Goal: Transaction & Acquisition: Purchase product/service

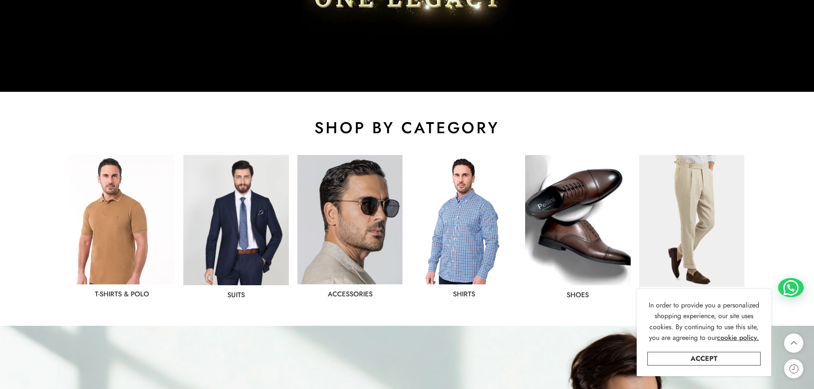
click at [733, 363] on link "Accept" at bounding box center [704, 359] width 113 height 14
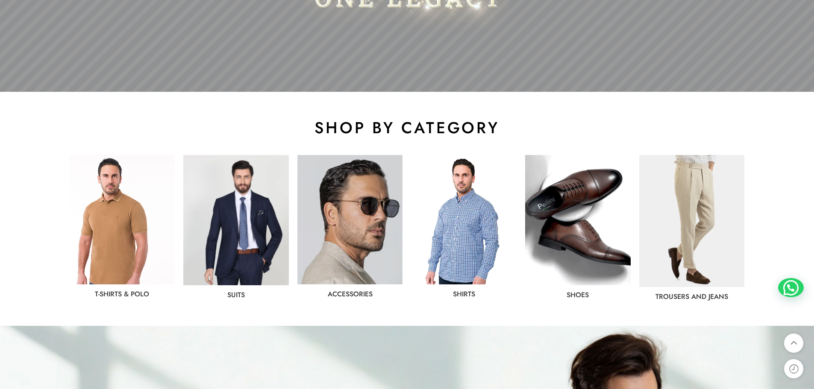
click at [250, 220] on img at bounding box center [236, 220] width 106 height 130
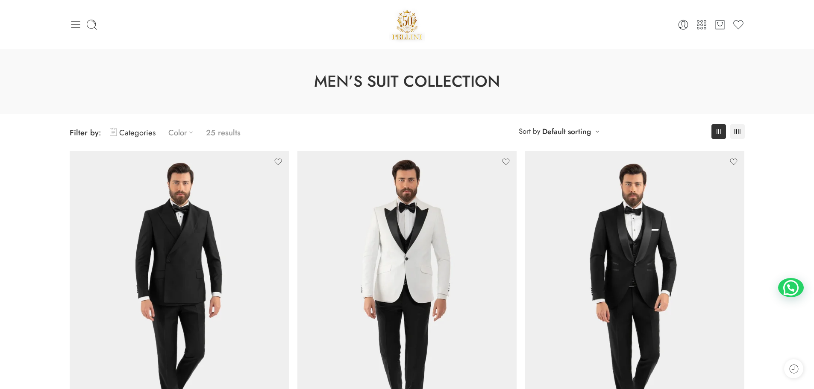
click at [180, 130] on link "Color" at bounding box center [182, 133] width 29 height 20
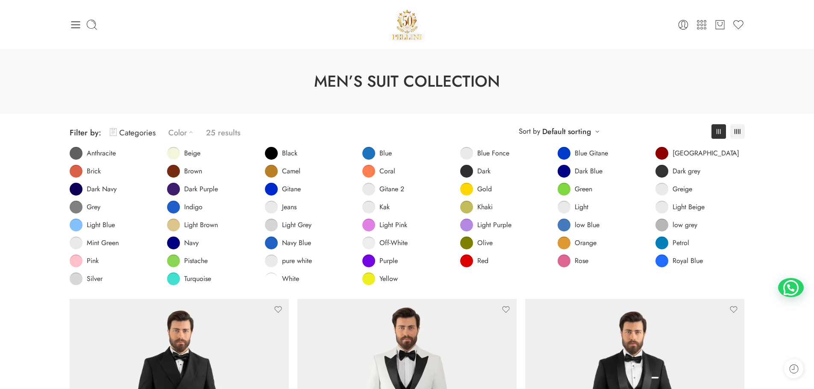
click at [180, 130] on link "Color" at bounding box center [182, 133] width 29 height 20
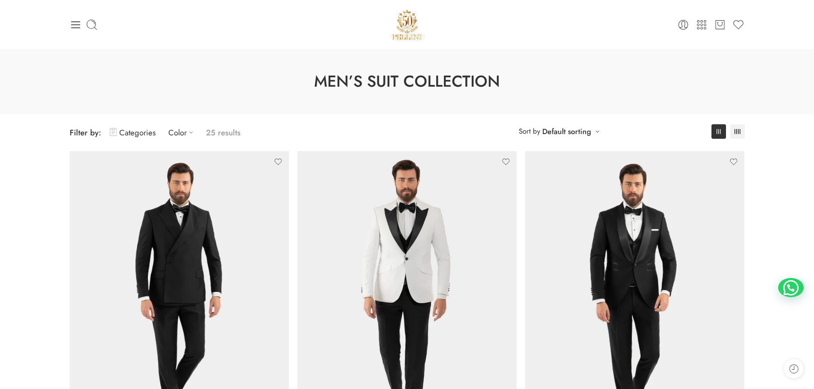
drag, startPoint x: 767, startPoint y: 161, endPoint x: 771, endPoint y: 71, distance: 89.9
click at [73, 26] on icon at bounding box center [76, 25] width 12 height 12
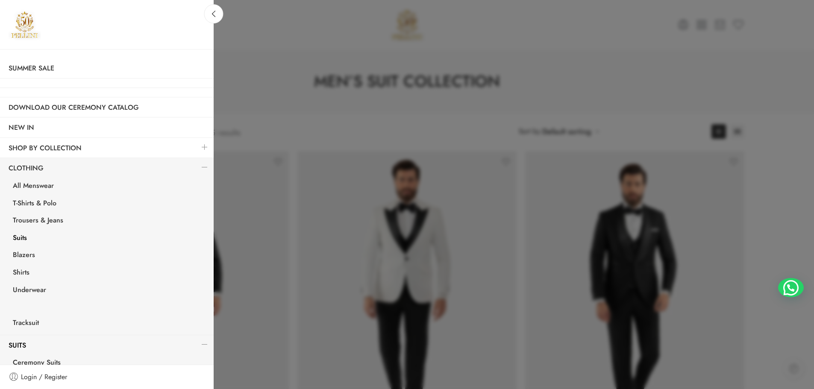
click at [21, 235] on link "Suits" at bounding box center [108, 239] width 209 height 18
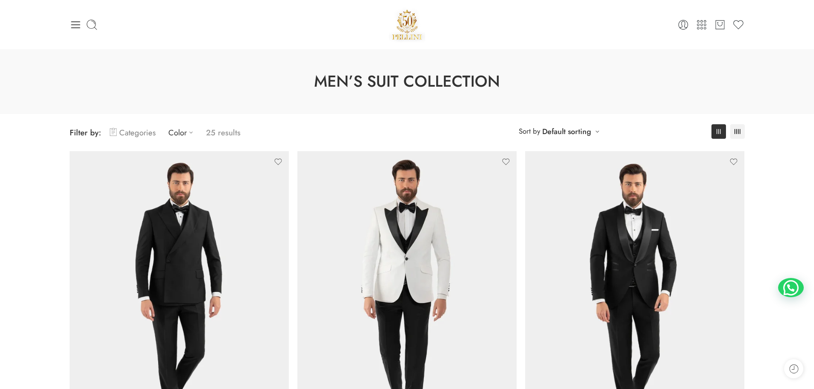
click at [150, 127] on link "Categories" at bounding box center [133, 133] width 46 height 20
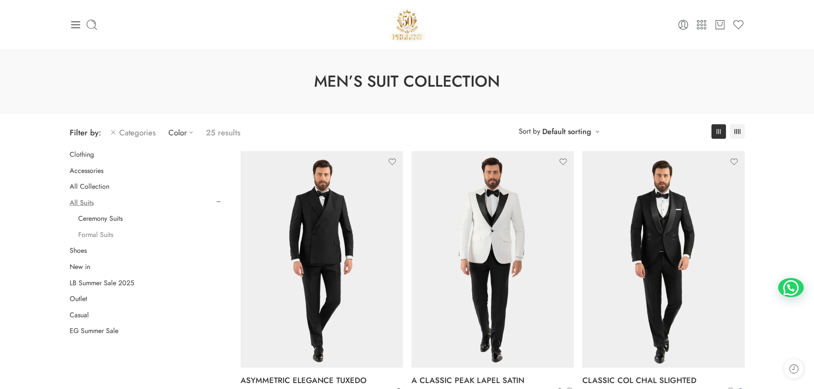
click at [94, 231] on link "Formal Suits" at bounding box center [95, 235] width 35 height 9
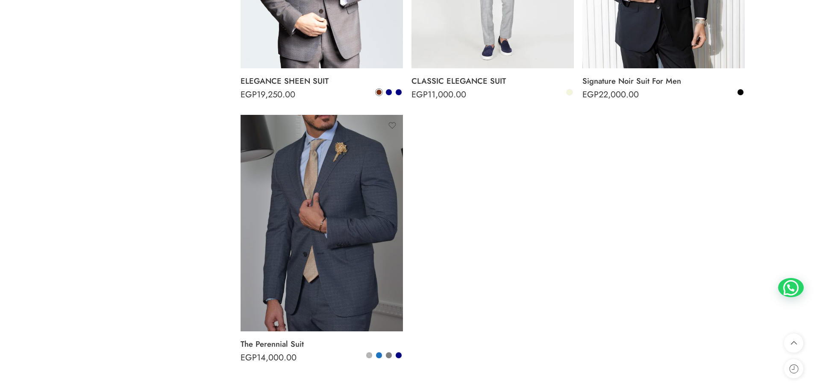
scroll to position [1008, 0]
